Goal: Information Seeking & Learning: Learn about a topic

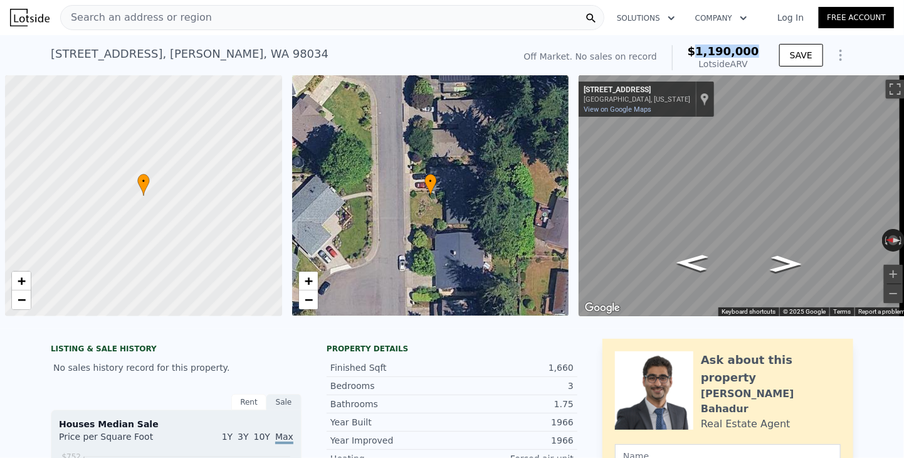
scroll to position [0, 5]
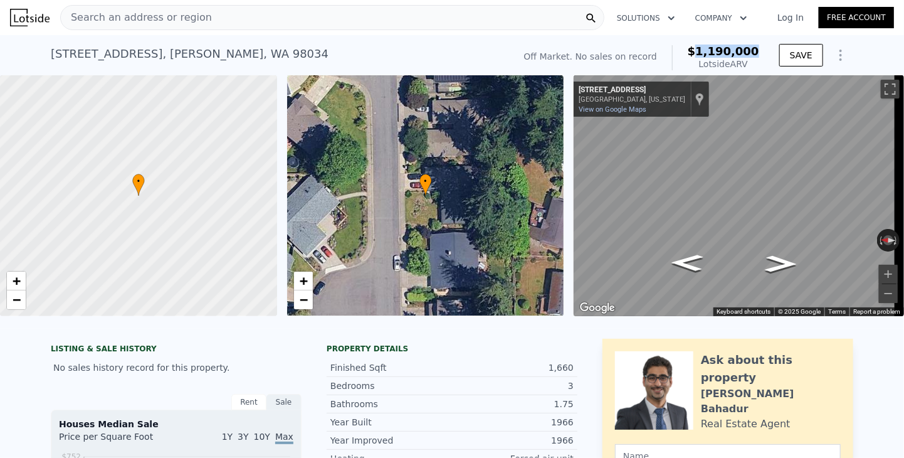
click at [648, 43] on div "Off Market. No sales on record $1,190,000 Lotside ARV" at bounding box center [641, 57] width 245 height 35
click at [474, 56] on div "[STREET_ADDRESS] No sales on record (~ARV $1.190m )" at bounding box center [280, 57] width 458 height 35
drag, startPoint x: 709, startPoint y: 51, endPoint x: 759, endPoint y: 54, distance: 50.3
click at [759, 54] on div "Off Market. No sales on record $1,190,000 Lotside ARV" at bounding box center [641, 57] width 245 height 35
click at [477, 59] on div "[STREET_ADDRESS] No sales on record (~ARV $1.190m )" at bounding box center [280, 57] width 458 height 35
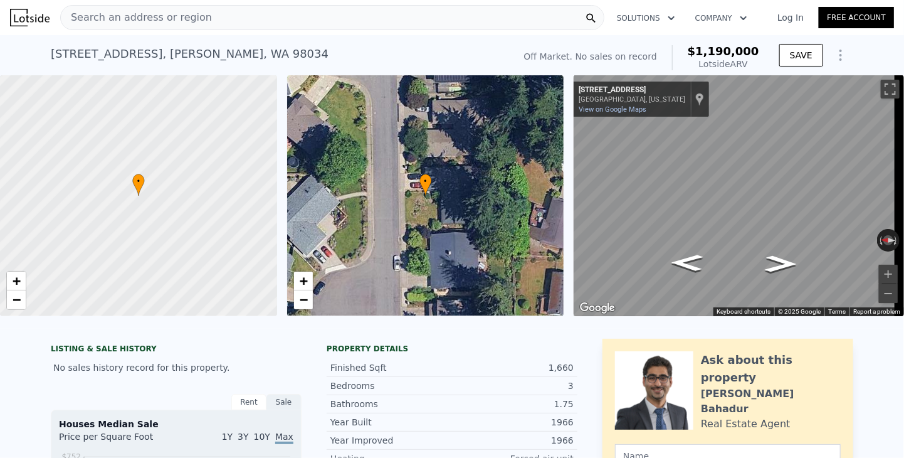
click at [163, 14] on span "Search an address or region" at bounding box center [136, 17] width 151 height 15
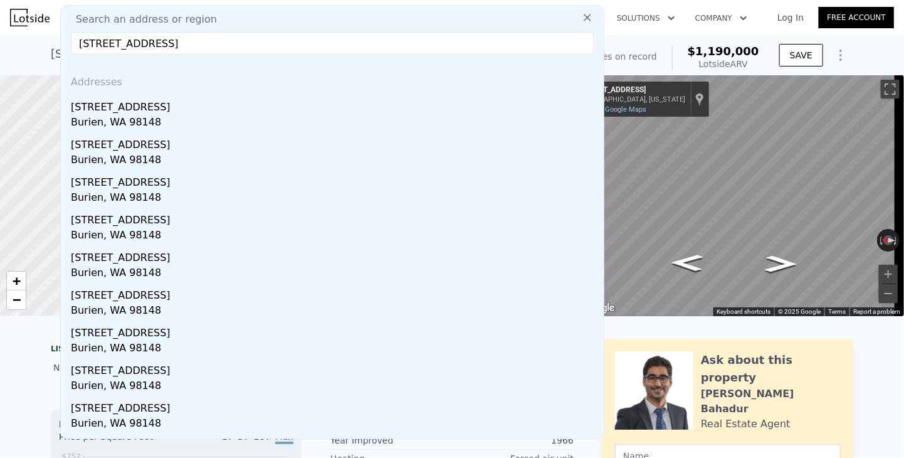
type input "[STREET_ADDRESS]"
drag, startPoint x: 100, startPoint y: 103, endPoint x: 778, endPoint y: 74, distance: 678.6
click at [100, 103] on div "[STREET_ADDRESS]" at bounding box center [335, 105] width 528 height 20
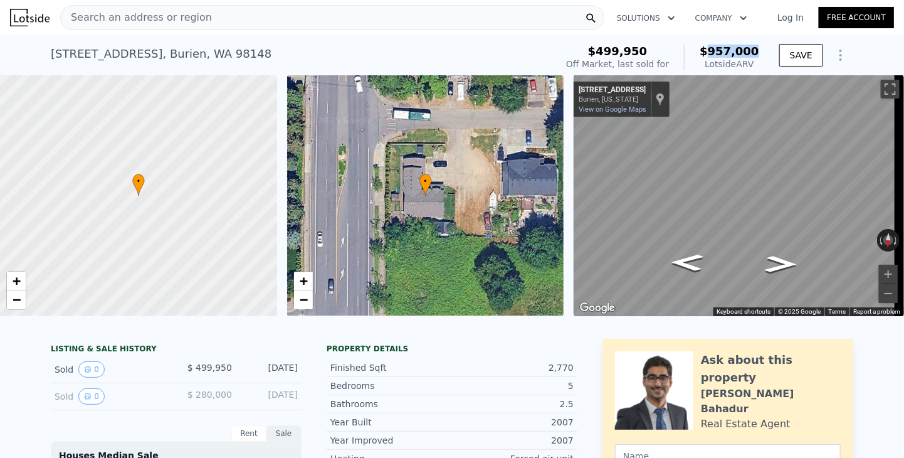
drag, startPoint x: 717, startPoint y: 53, endPoint x: 758, endPoint y: 54, distance: 40.8
click at [758, 54] on div "$499,950 Off Market, last sold for $957,000 Lotside ARV" at bounding box center [662, 57] width 203 height 35
copy span "957,000"
click at [166, 23] on span "Search an address or region" at bounding box center [136, 17] width 151 height 15
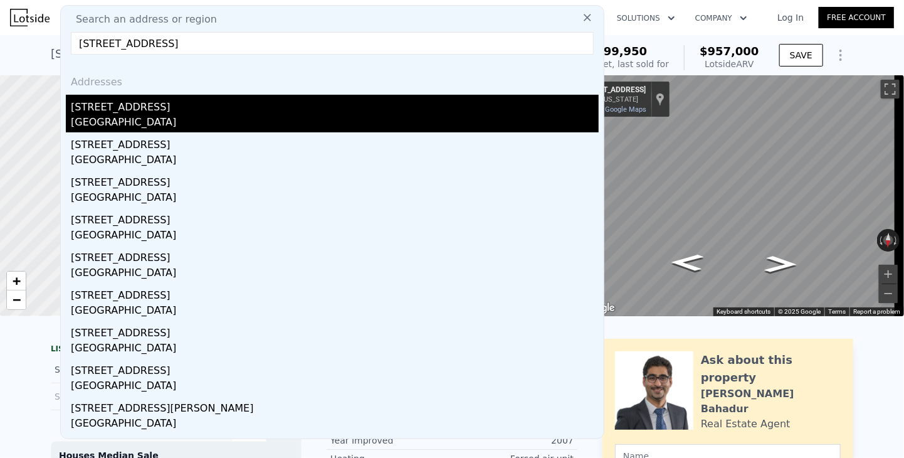
type input "[STREET_ADDRESS]"
click at [92, 108] on div "[STREET_ADDRESS]" at bounding box center [335, 105] width 528 height 20
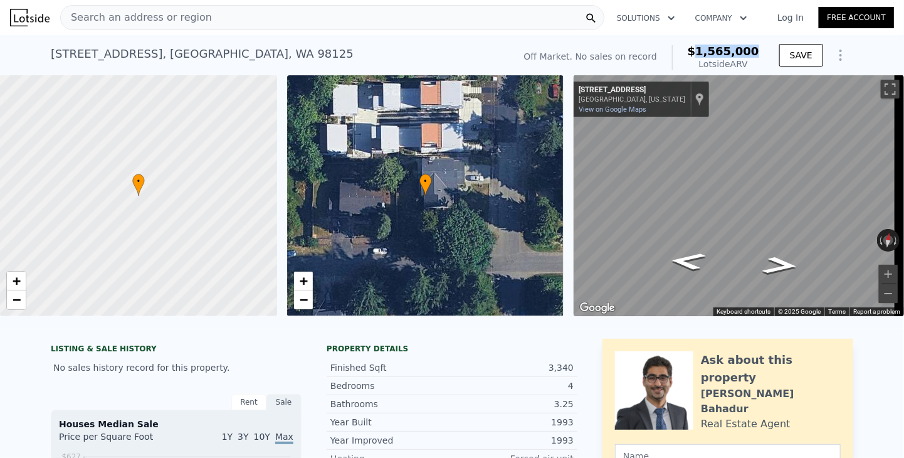
drag, startPoint x: 707, startPoint y: 52, endPoint x: 761, endPoint y: 53, distance: 53.3
click at [761, 53] on div "Off Market. No sales on record $1,565,000 Lotside ARV" at bounding box center [641, 57] width 245 height 35
copy span "1,565,000"
click at [177, 14] on span "Search an address or region" at bounding box center [136, 17] width 151 height 15
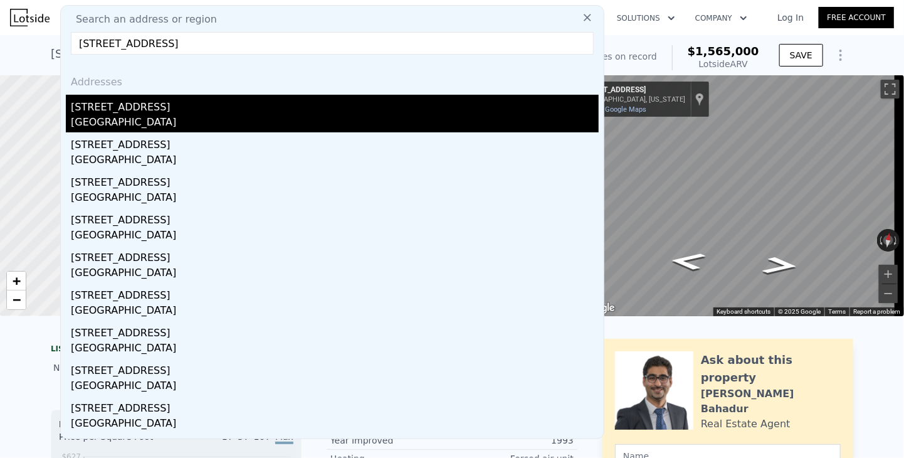
type input "[STREET_ADDRESS]"
click at [92, 114] on div "[STREET_ADDRESS]" at bounding box center [335, 105] width 528 height 20
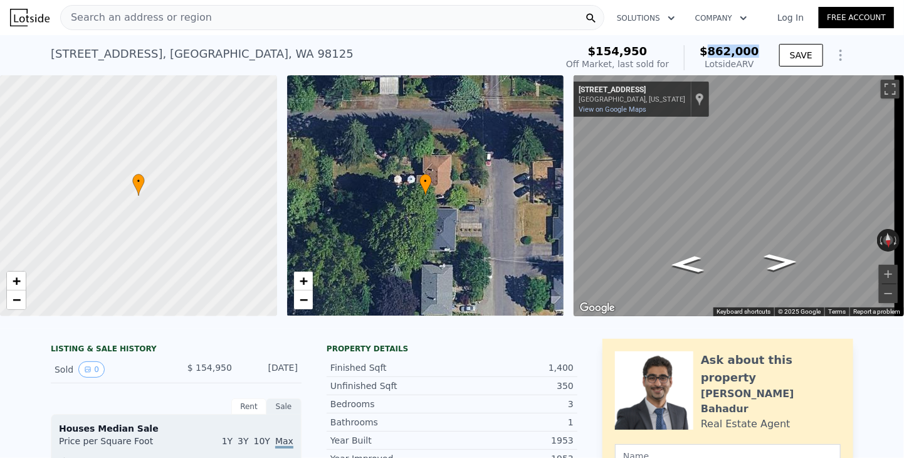
drag, startPoint x: 716, startPoint y: 53, endPoint x: 756, endPoint y: 50, distance: 40.8
click at [756, 50] on span "$862,000" at bounding box center [730, 51] width 60 height 13
copy span "862,000"
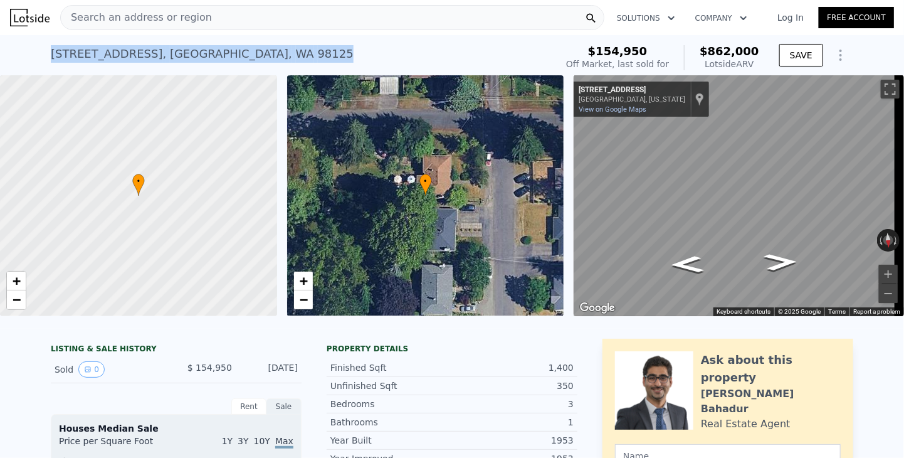
drag, startPoint x: 245, startPoint y: 51, endPoint x: 42, endPoint y: 53, distance: 202.6
click at [42, 53] on div "[STREET_ADDRESS] Sold [DATE] for $154,950 (~ARV $862k ) $154,950 Off Market, la…" at bounding box center [452, 55] width 904 height 40
copy div "[STREET_ADDRESS]"
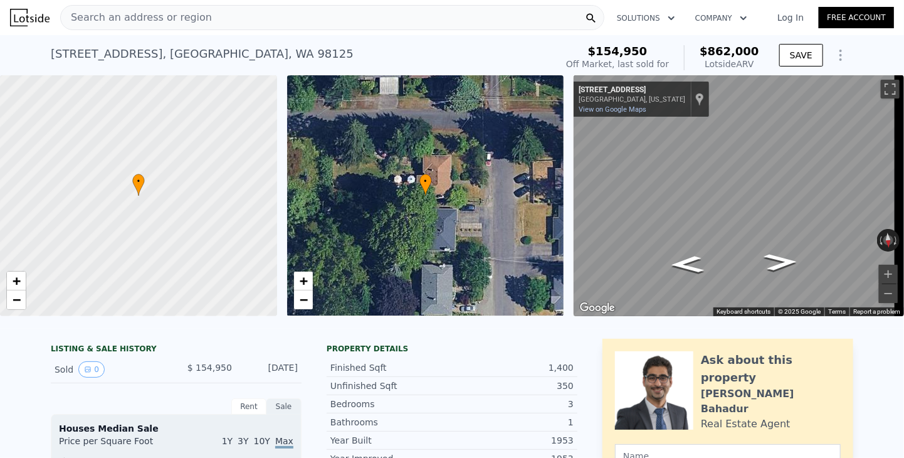
click at [190, 16] on span "Search an address or region" at bounding box center [136, 17] width 151 height 15
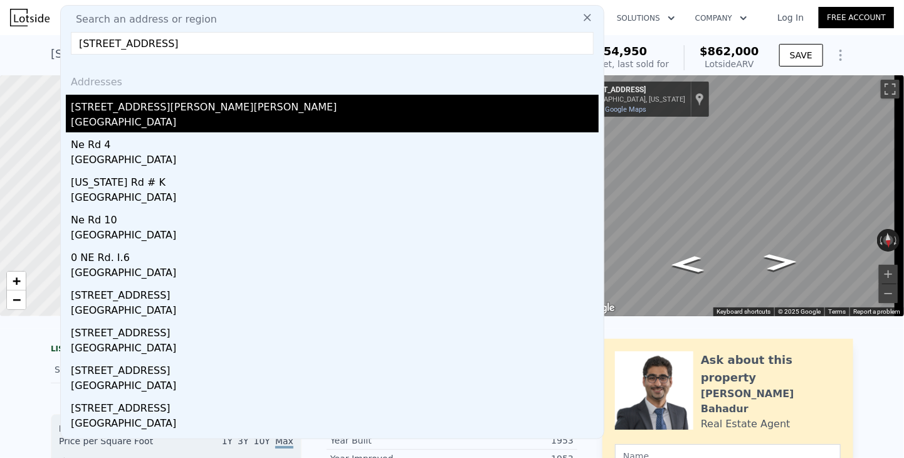
type input "[STREET_ADDRESS]"
click at [111, 119] on div "[GEOGRAPHIC_DATA]" at bounding box center [335, 124] width 528 height 18
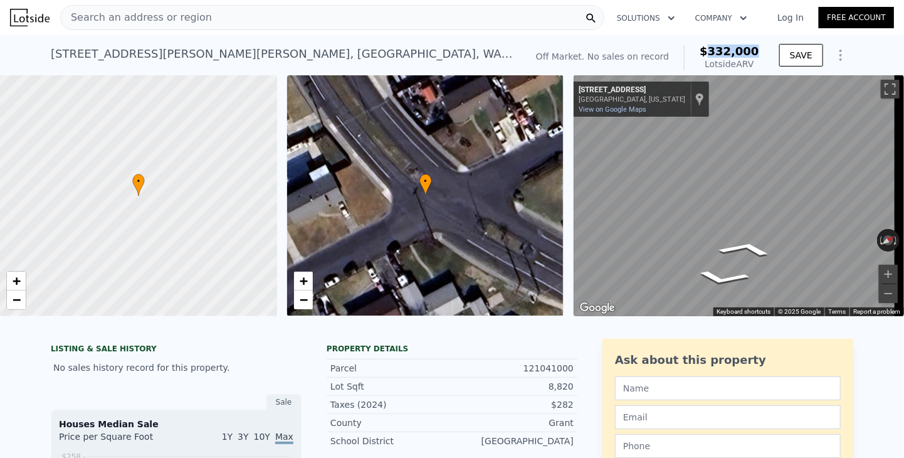
drag, startPoint x: 716, startPoint y: 51, endPoint x: 758, endPoint y: 55, distance: 42.8
click at [758, 55] on div "Off Market. No sales on record $332,000 Lotside ARV" at bounding box center [647, 57] width 233 height 35
copy span "332,000"
